Goal: Task Accomplishment & Management: Complete application form

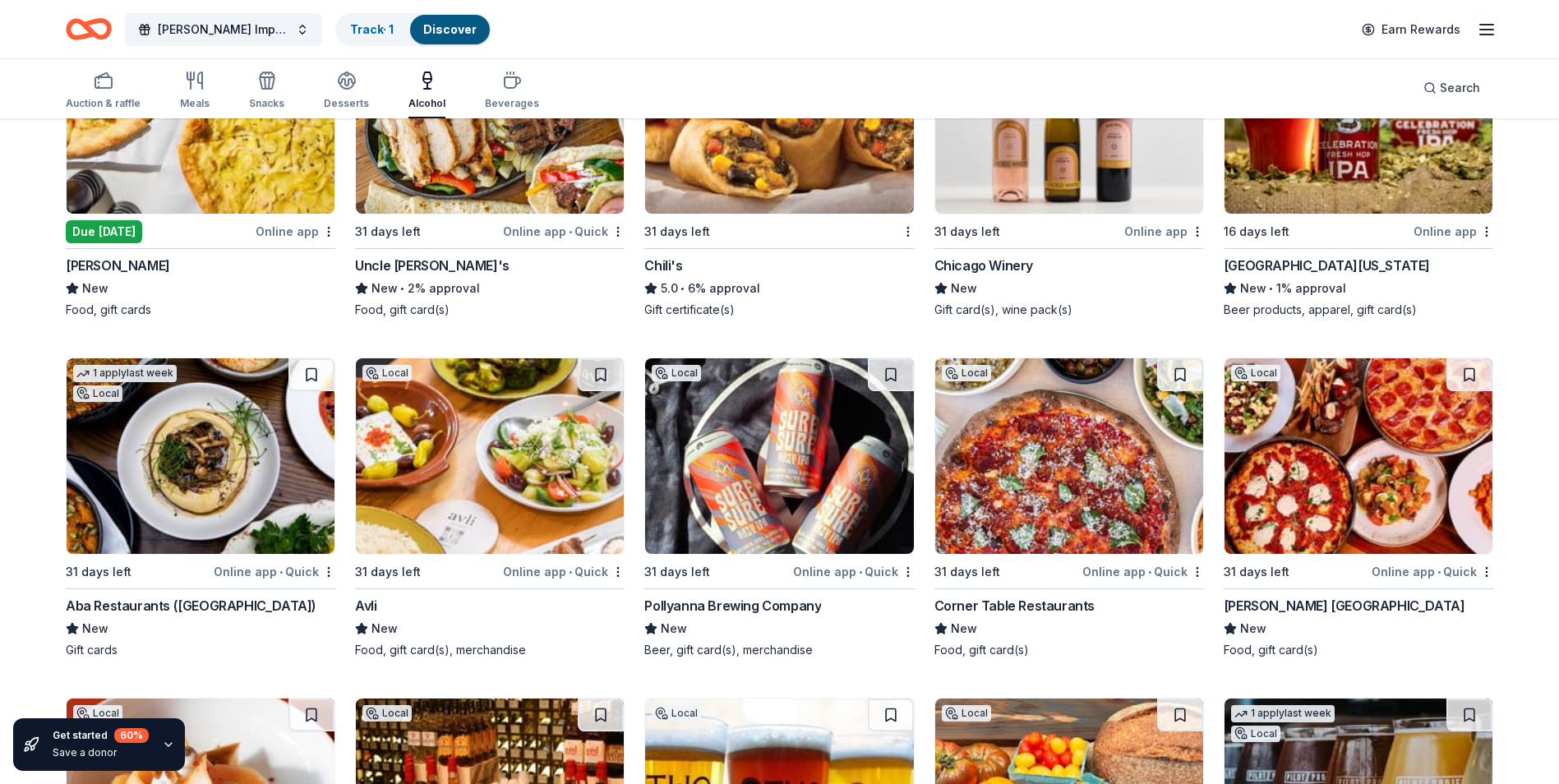
scroll to position [1592, 0]
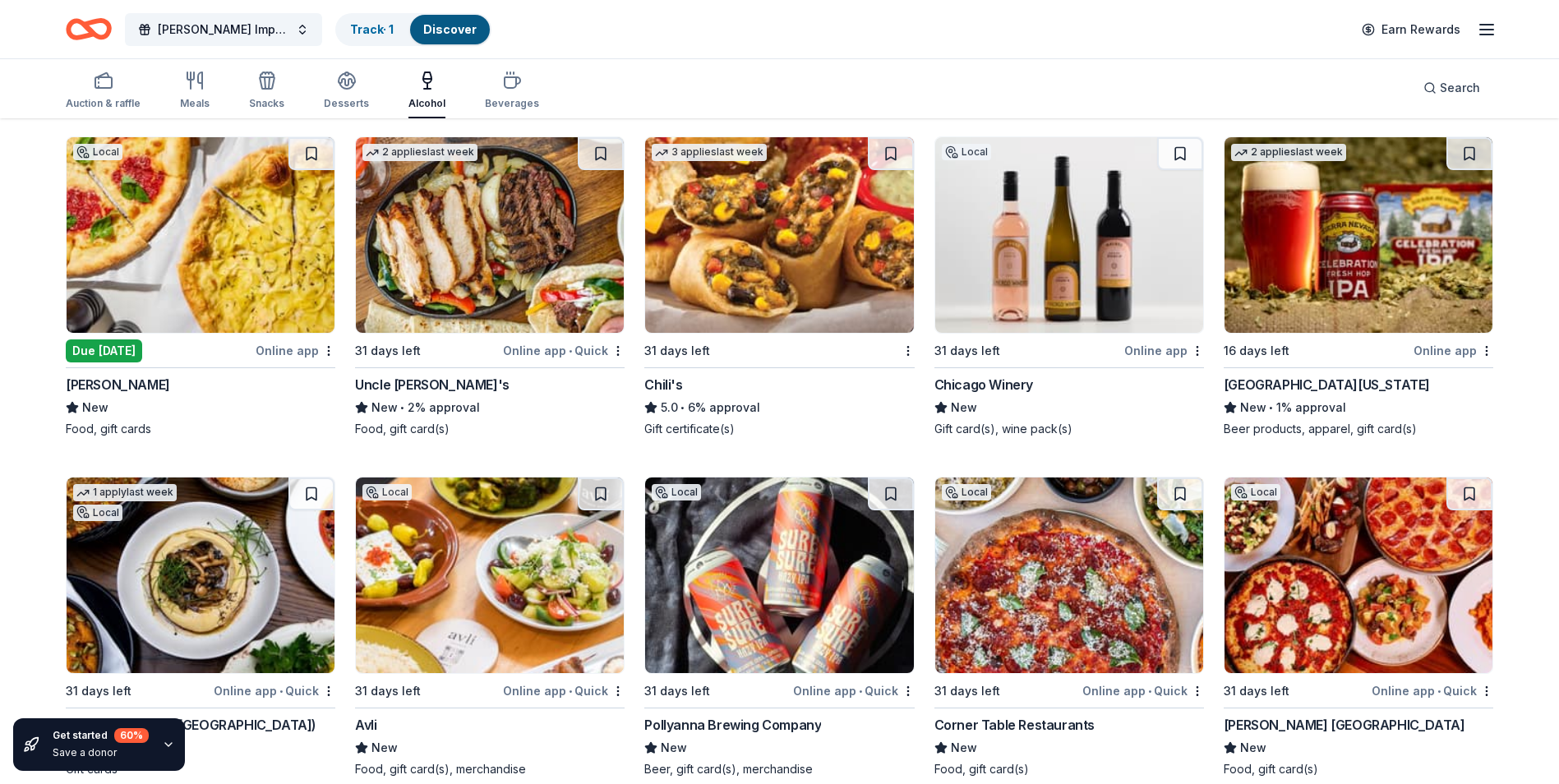
click at [1027, 275] on img at bounding box center [1069, 235] width 268 height 196
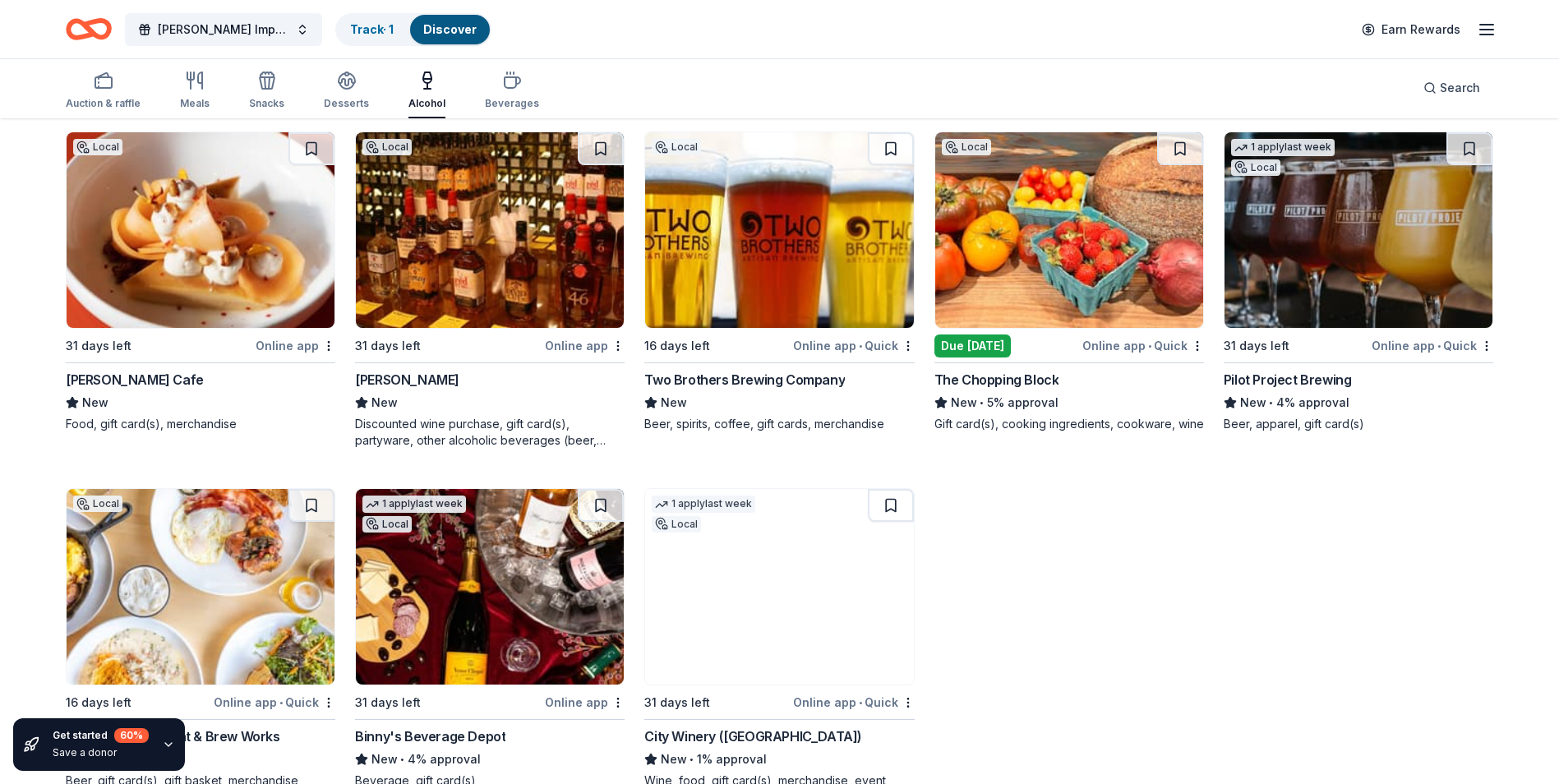
scroll to position [2249, 0]
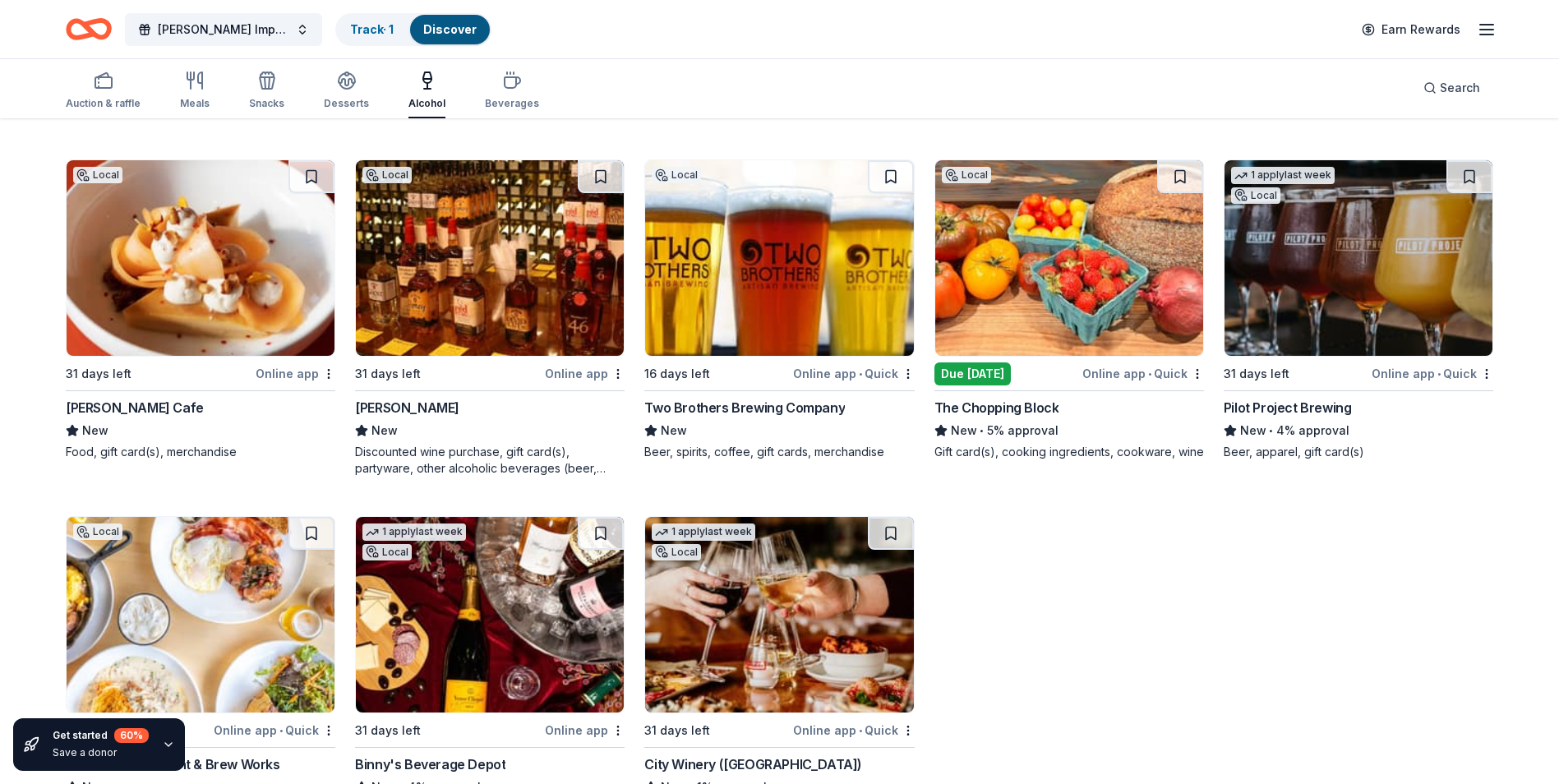
click at [468, 294] on img at bounding box center [489, 257] width 268 height 196
click at [1086, 244] on img at bounding box center [1069, 257] width 268 height 196
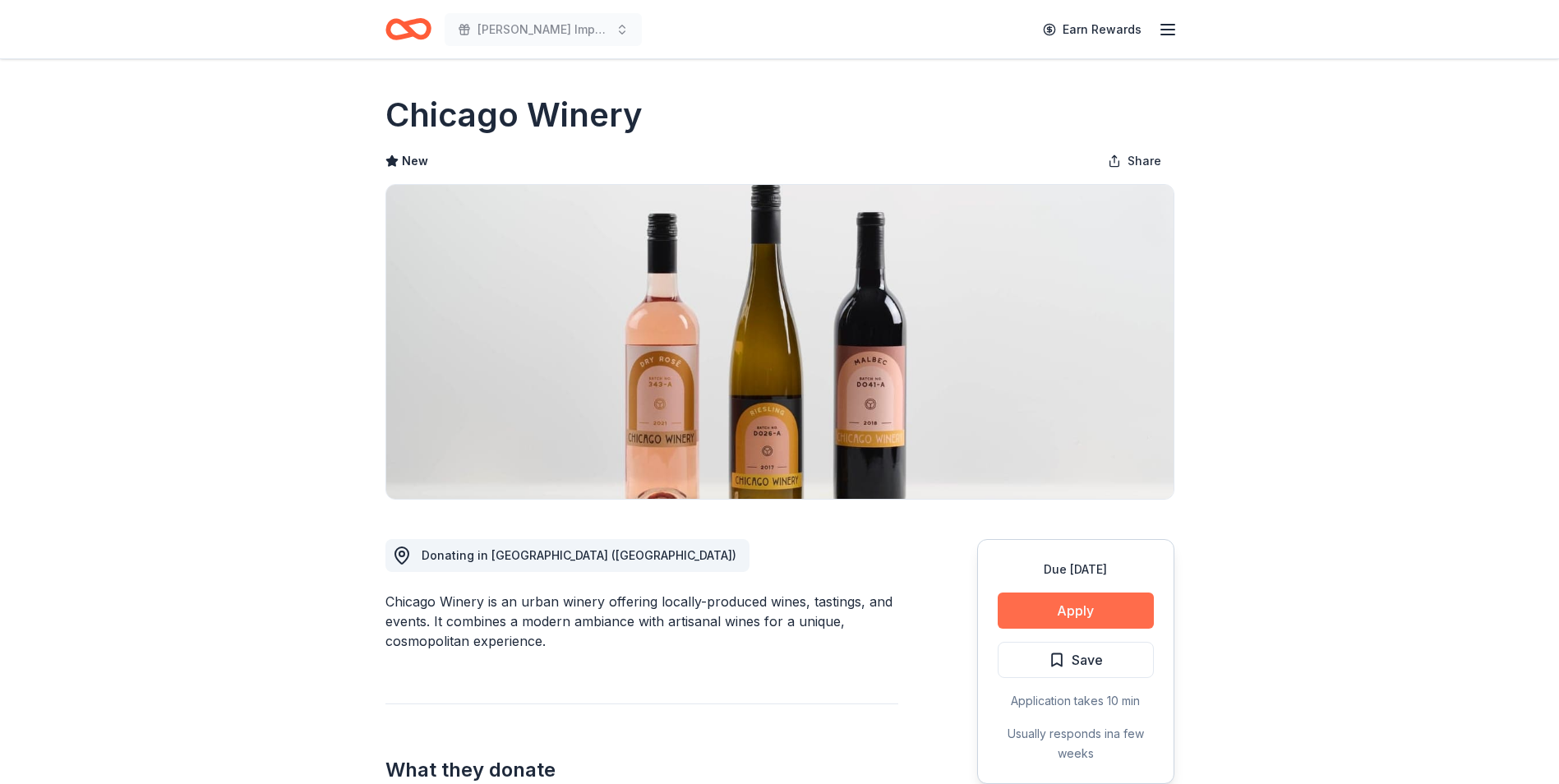
click at [1066, 610] on button "Apply" at bounding box center [1075, 610] width 156 height 36
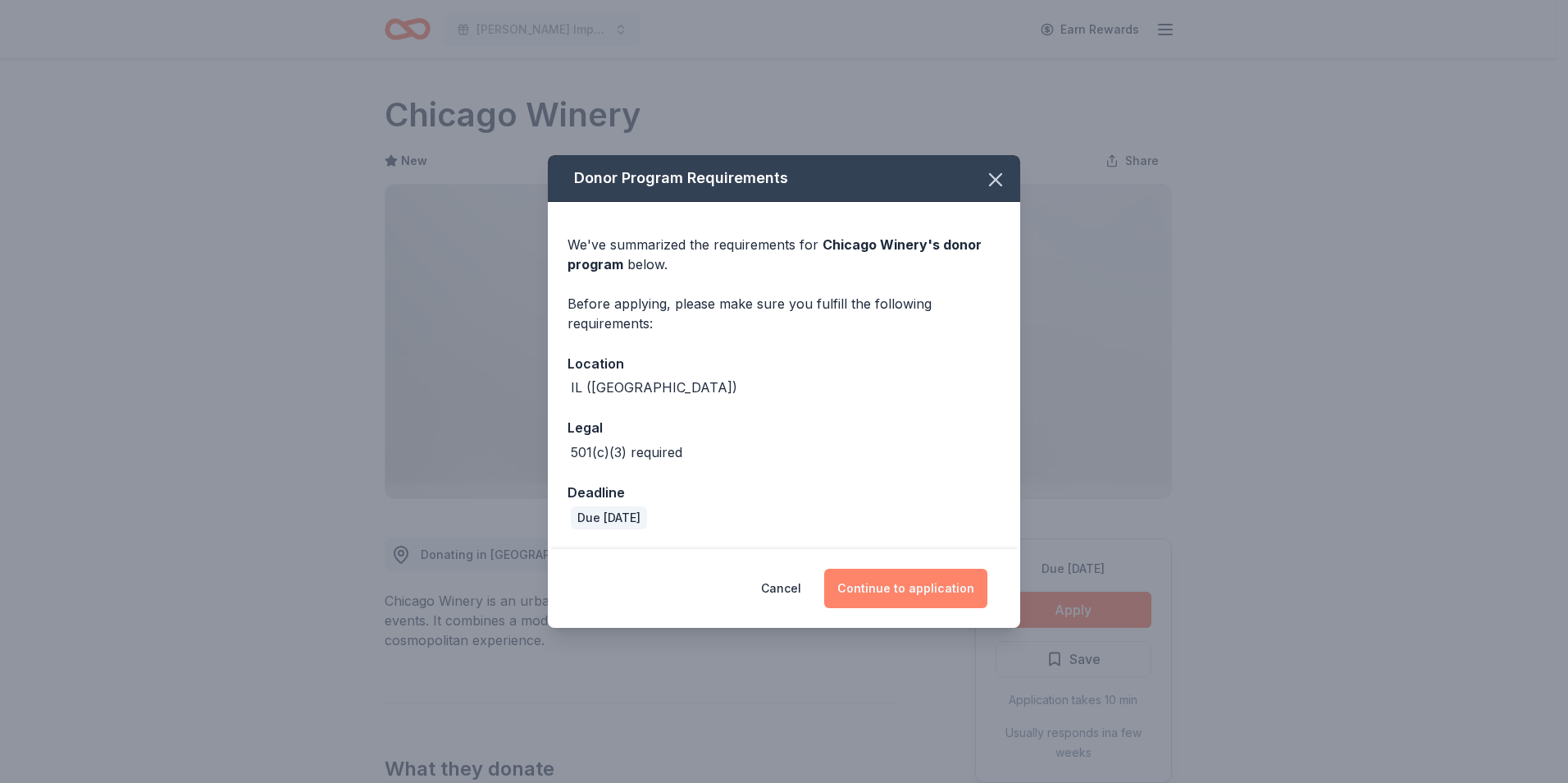
click at [932, 591] on button "Continue to application" at bounding box center [905, 588] width 163 height 39
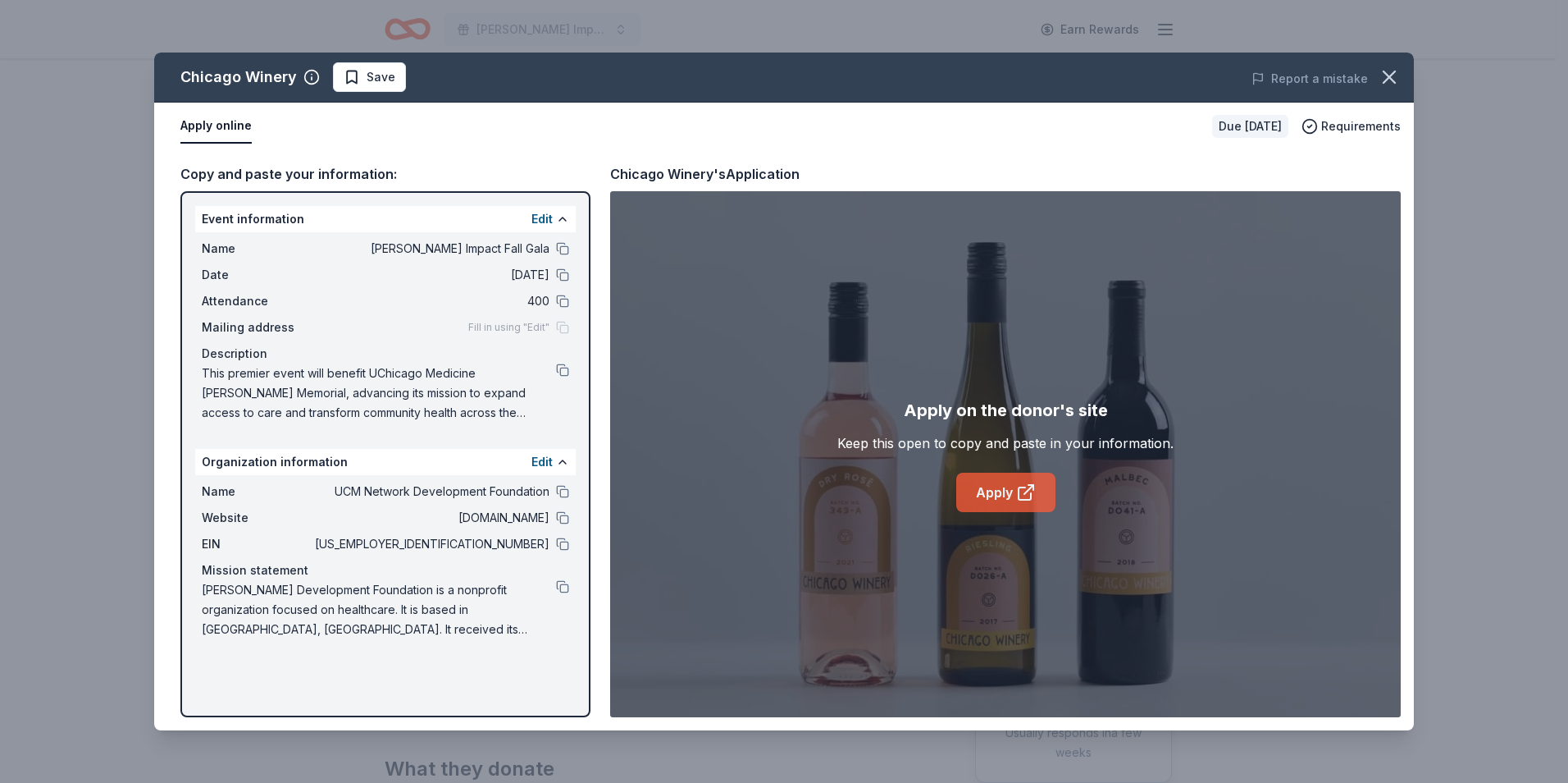
click at [997, 497] on link "Apply" at bounding box center [1006, 492] width 99 height 39
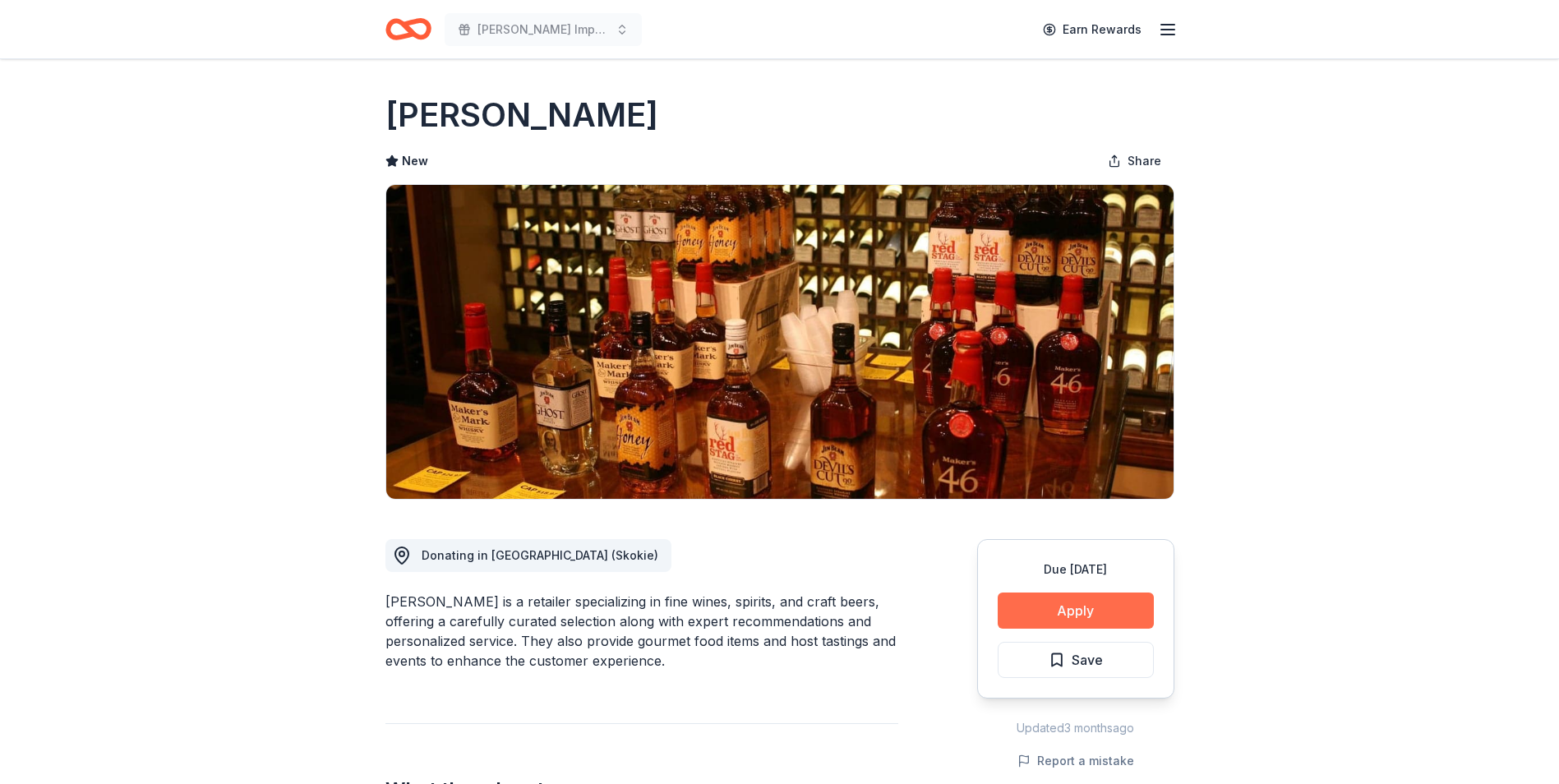
click at [1074, 592] on button "Apply" at bounding box center [1075, 610] width 156 height 36
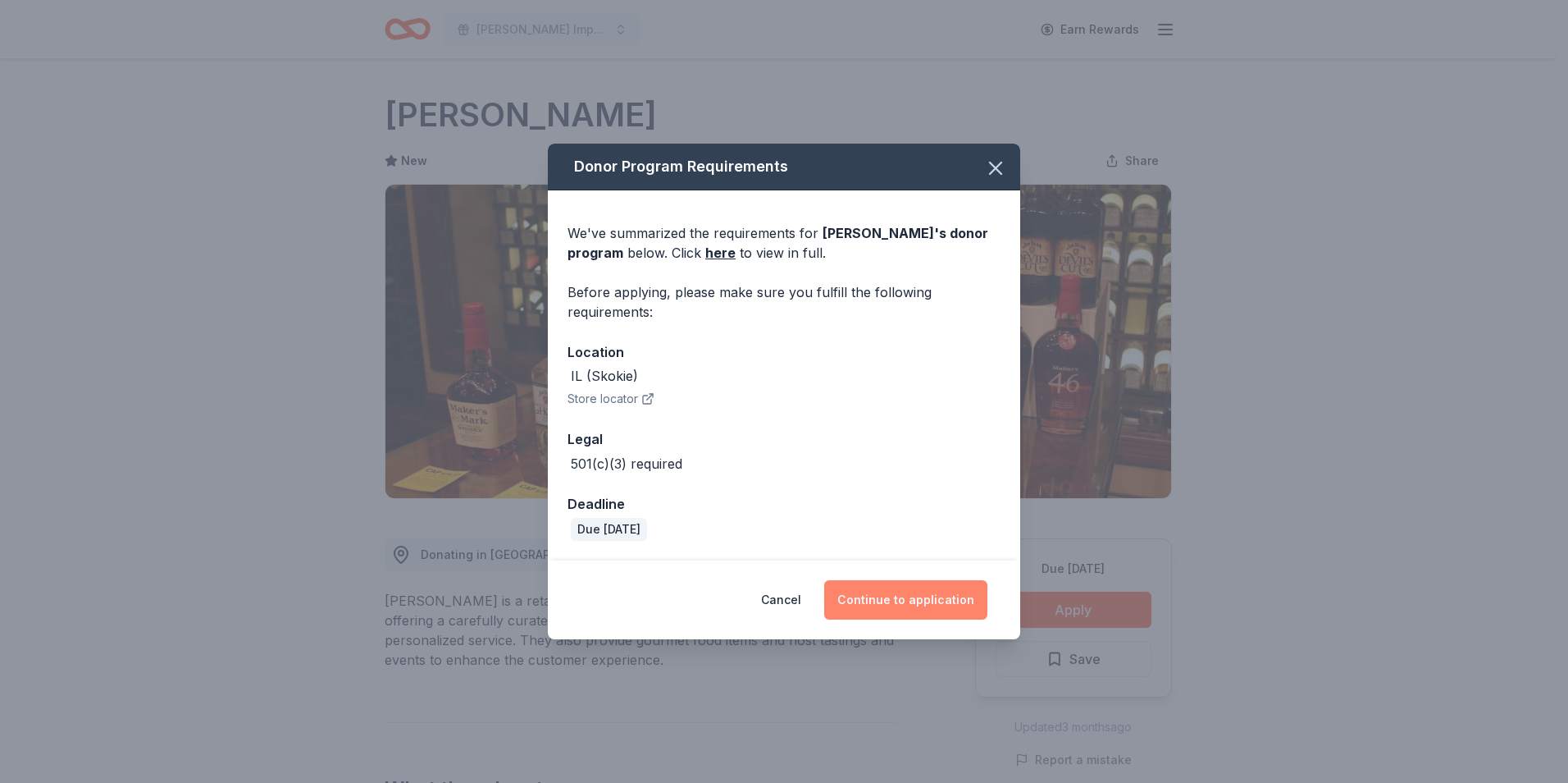
click at [918, 594] on button "Continue to application" at bounding box center [905, 600] width 163 height 39
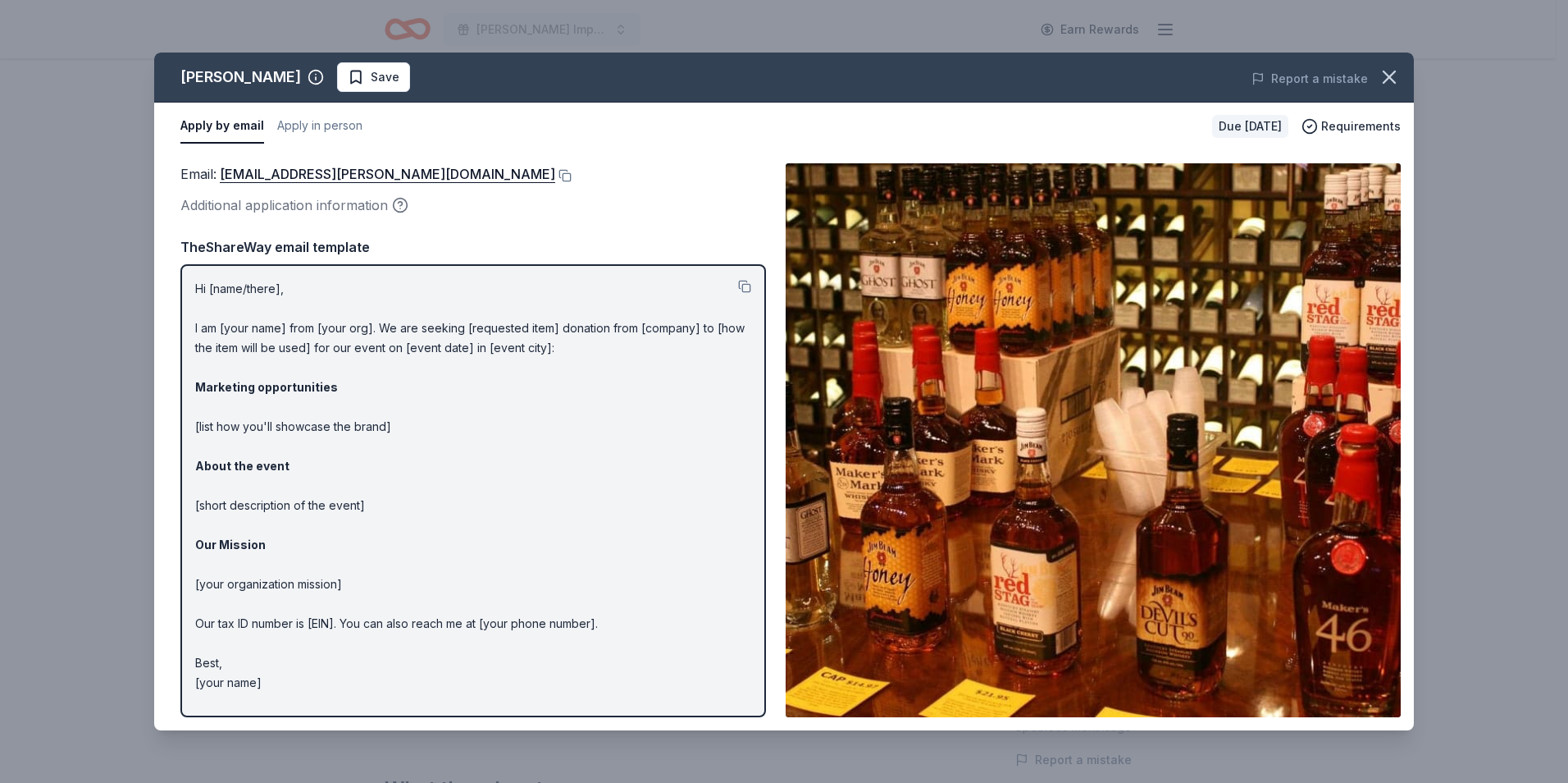
drag, startPoint x: 194, startPoint y: 286, endPoint x: 509, endPoint y: 358, distance: 323.1
click at [509, 358] on div "Hi [name/there], I am [your name] from [your org]. We are seeking [requested it…" at bounding box center [473, 491] width 586 height 453
click at [743, 287] on button at bounding box center [744, 286] width 13 height 13
click at [294, 178] on link "madden@schaefers.com" at bounding box center [387, 174] width 335 height 21
click at [555, 212] on div "Additional application information" at bounding box center [473, 205] width 586 height 21
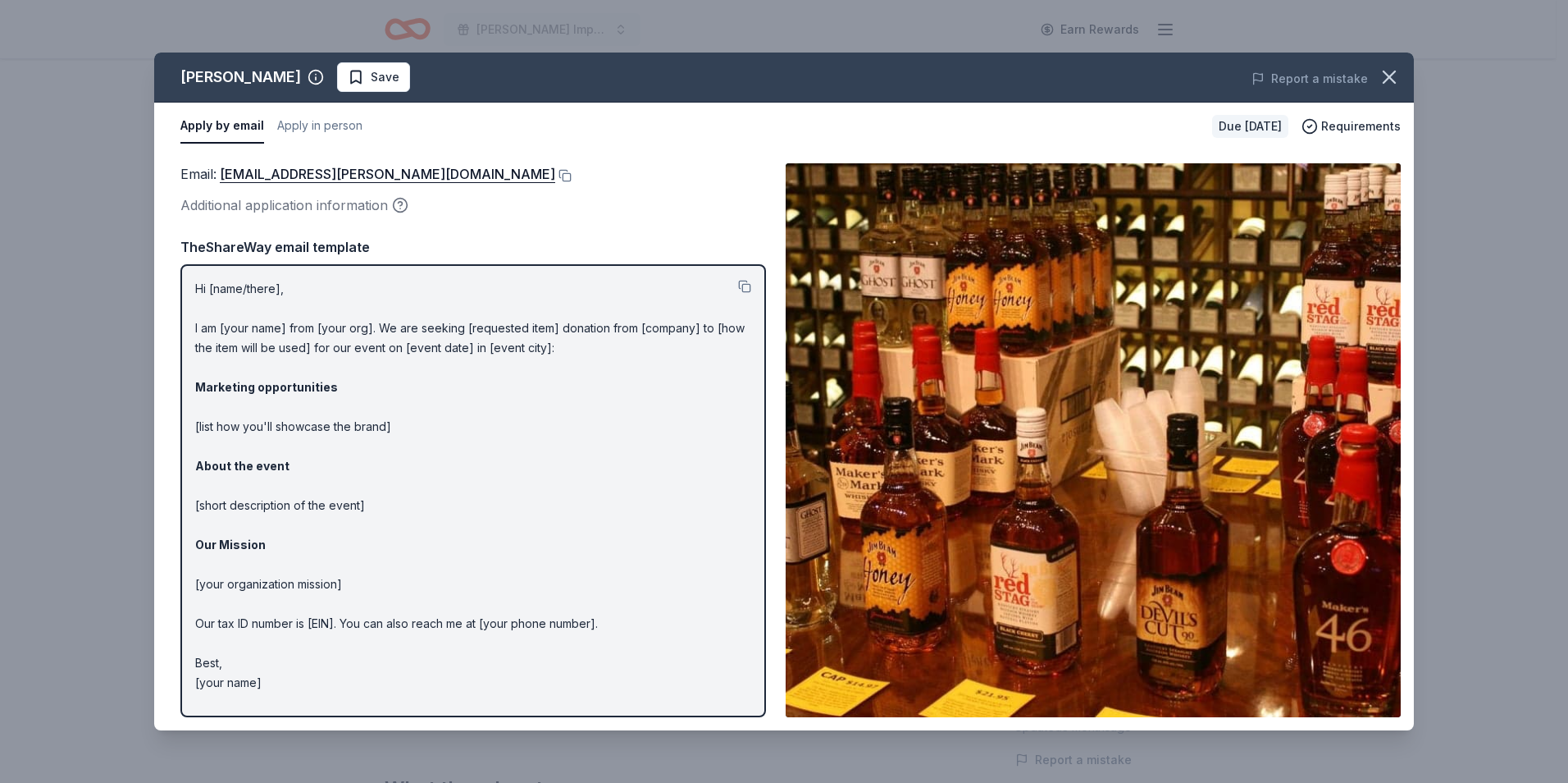
click at [395, 174] on div "Email : madden@schaefers.com" at bounding box center [473, 174] width 586 height 21
click at [555, 174] on button at bounding box center [563, 176] width 17 height 13
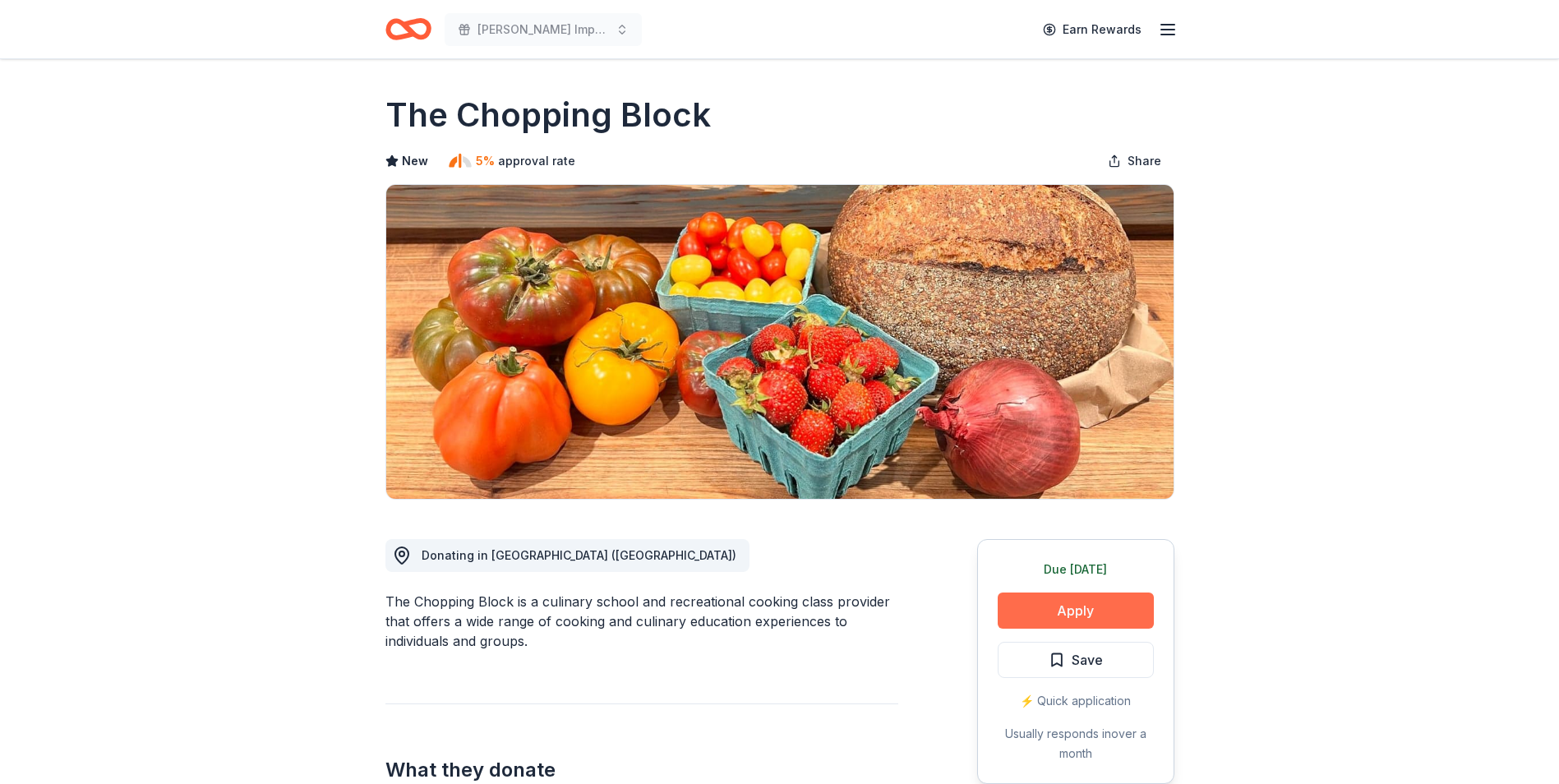
click at [1096, 604] on button "Apply" at bounding box center [1075, 610] width 156 height 36
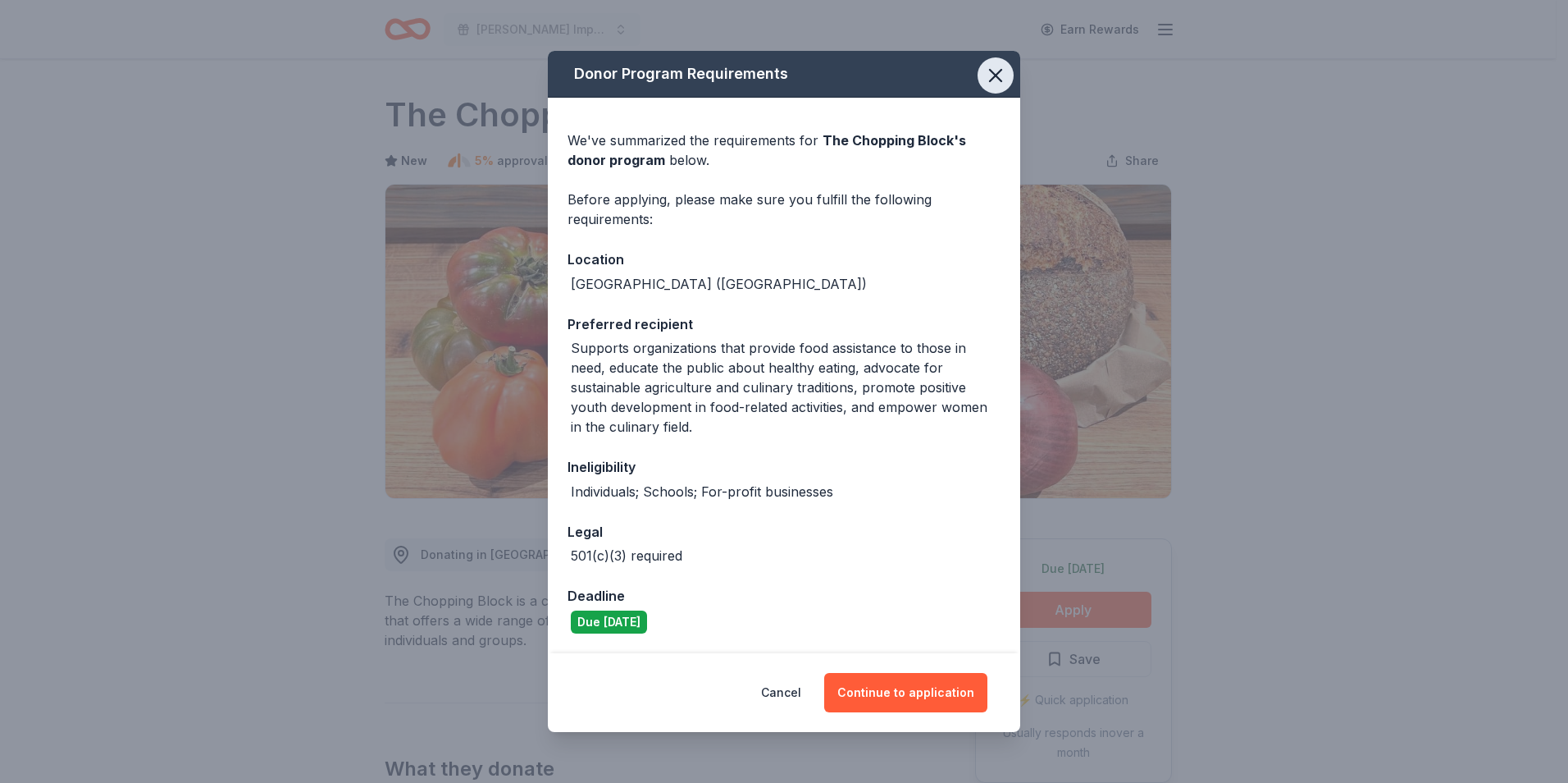
click at [1000, 78] on icon "button" at bounding box center [996, 75] width 23 height 23
